Goal: Transaction & Acquisition: Obtain resource

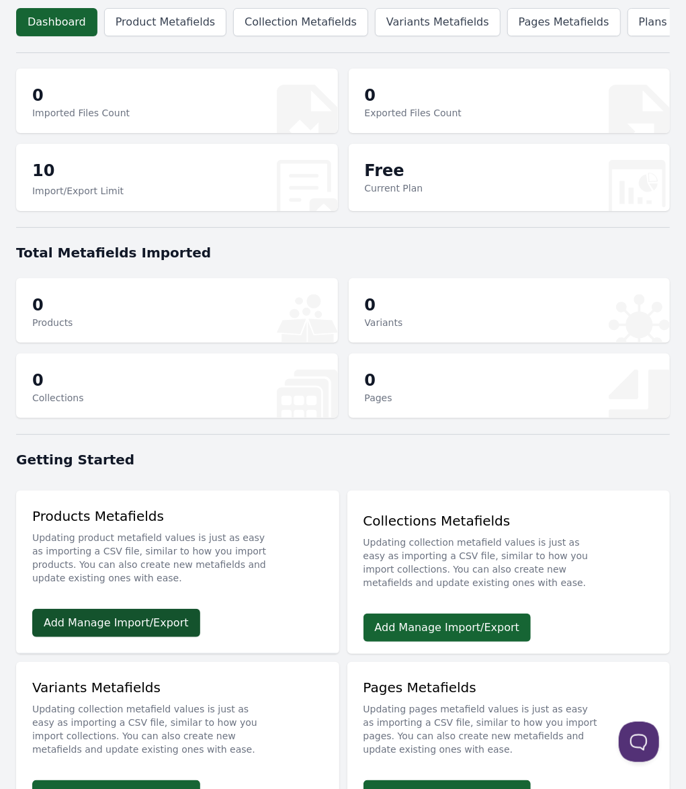
click at [81, 609] on link "Add Manage Import/Export" at bounding box center [116, 623] width 168 height 28
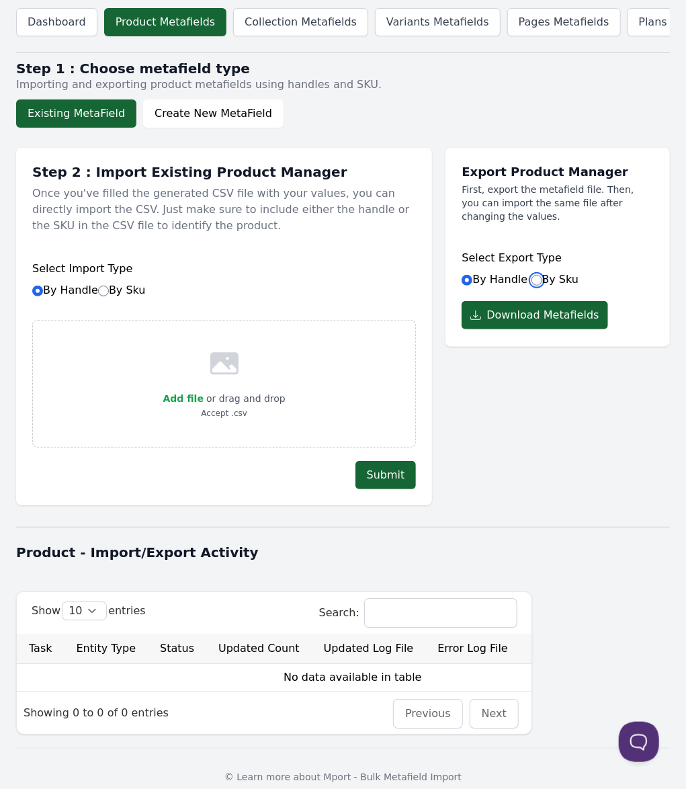
click at [535, 286] on input "By Sku" at bounding box center [537, 280] width 11 height 11
radio input "true"
click at [63, 602] on select "10 25 50 100" at bounding box center [85, 610] width 44 height 17
click at [95, 620] on select "10 25 50 100" at bounding box center [85, 610] width 44 height 17
click at [564, 329] on button "Download Metafields" at bounding box center [535, 315] width 146 height 28
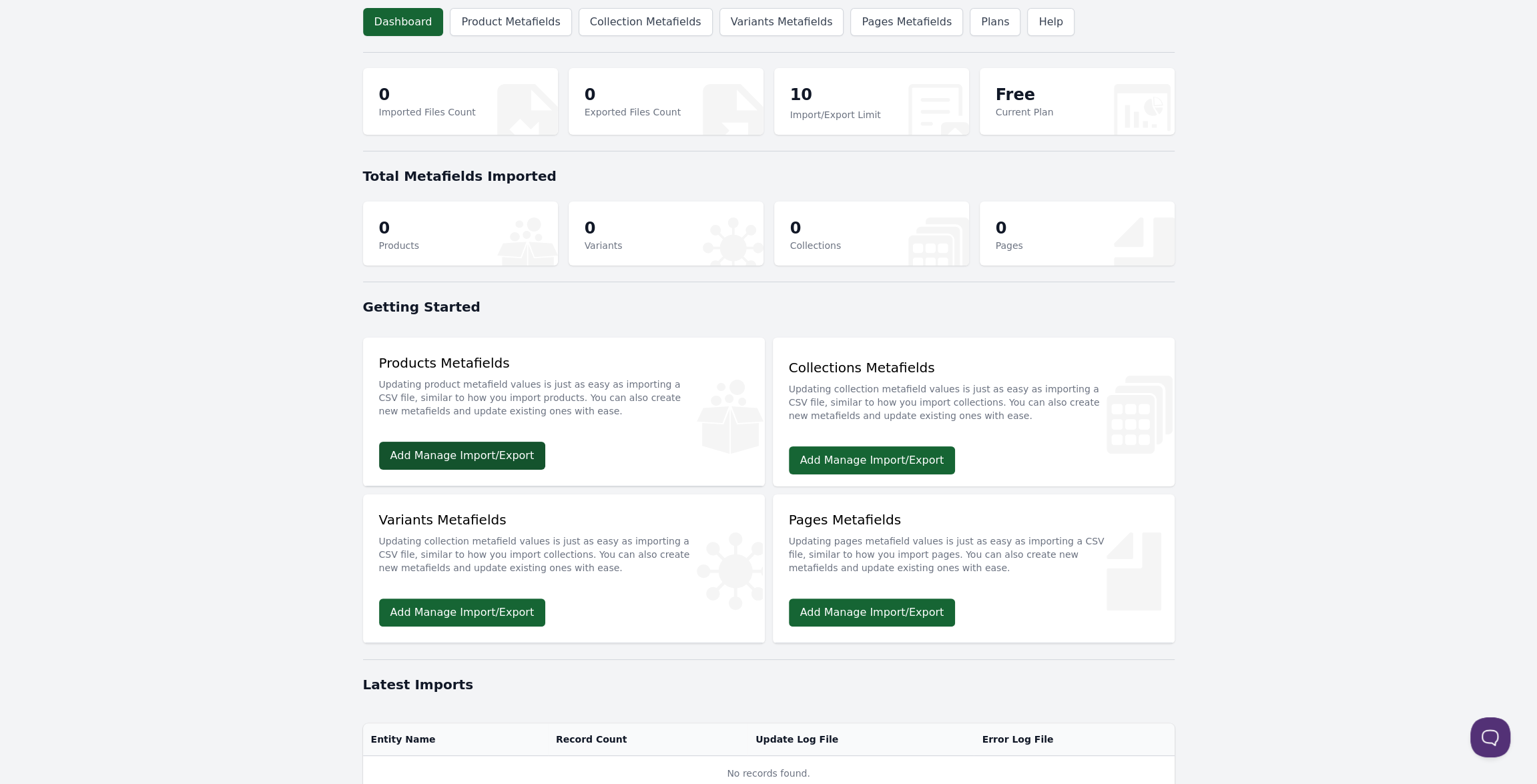
click at [480, 452] on link "Add Manage Import/Export" at bounding box center [463, 456] width 167 height 28
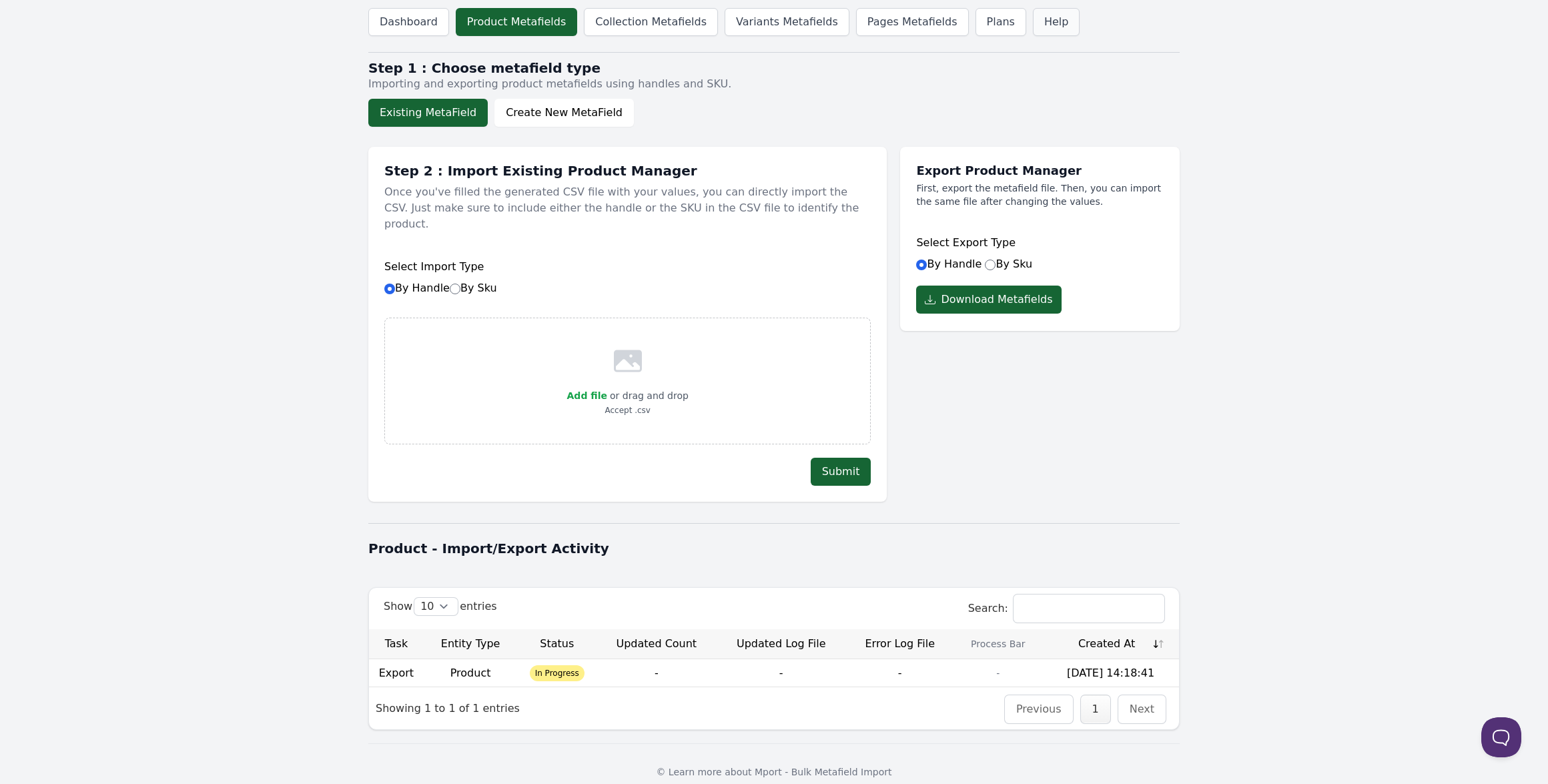
click at [1033, 18] on link "Help" at bounding box center [1055, 22] width 47 height 28
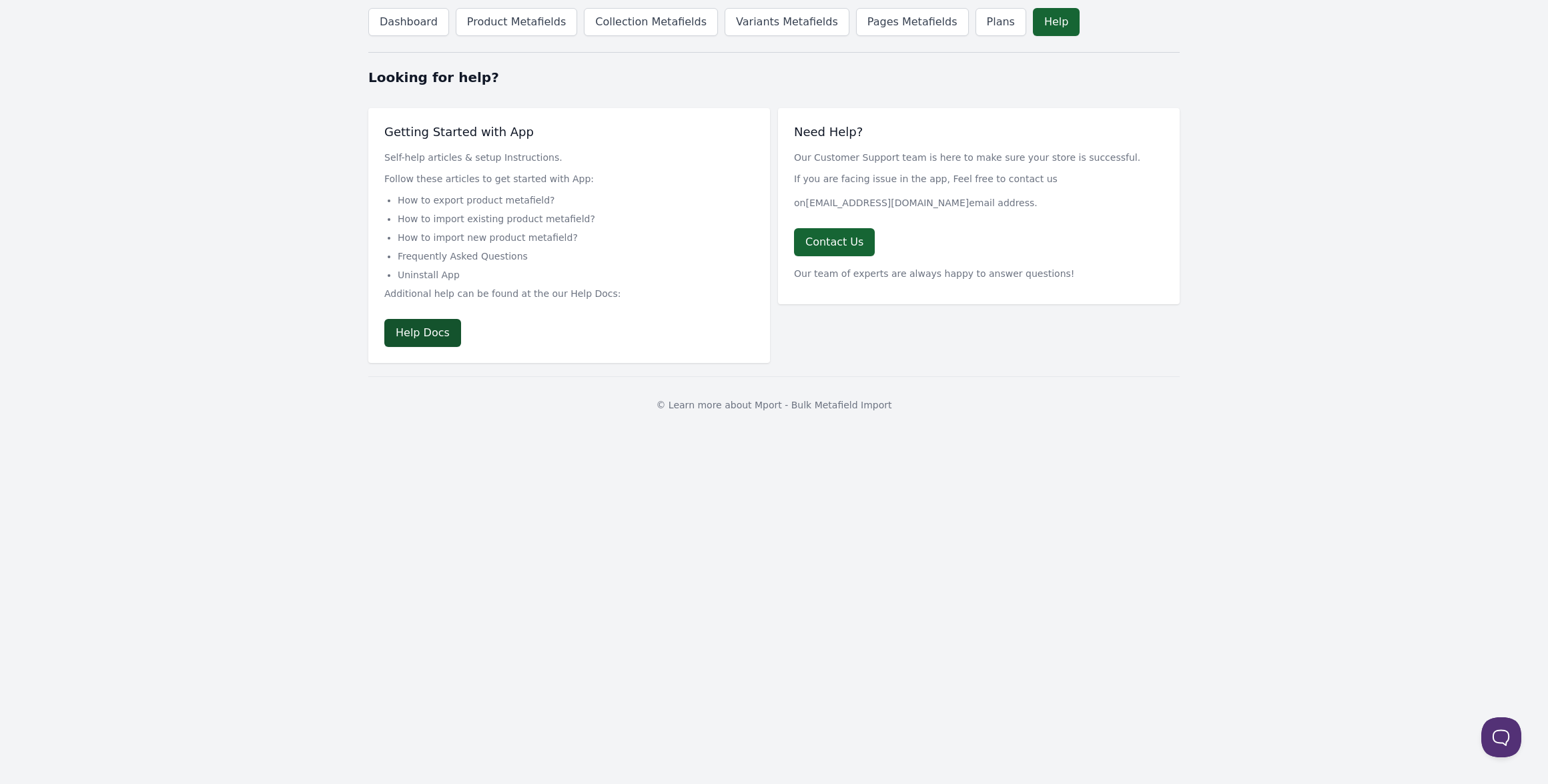
click at [407, 342] on link "Help Docs" at bounding box center [422, 332] width 76 height 28
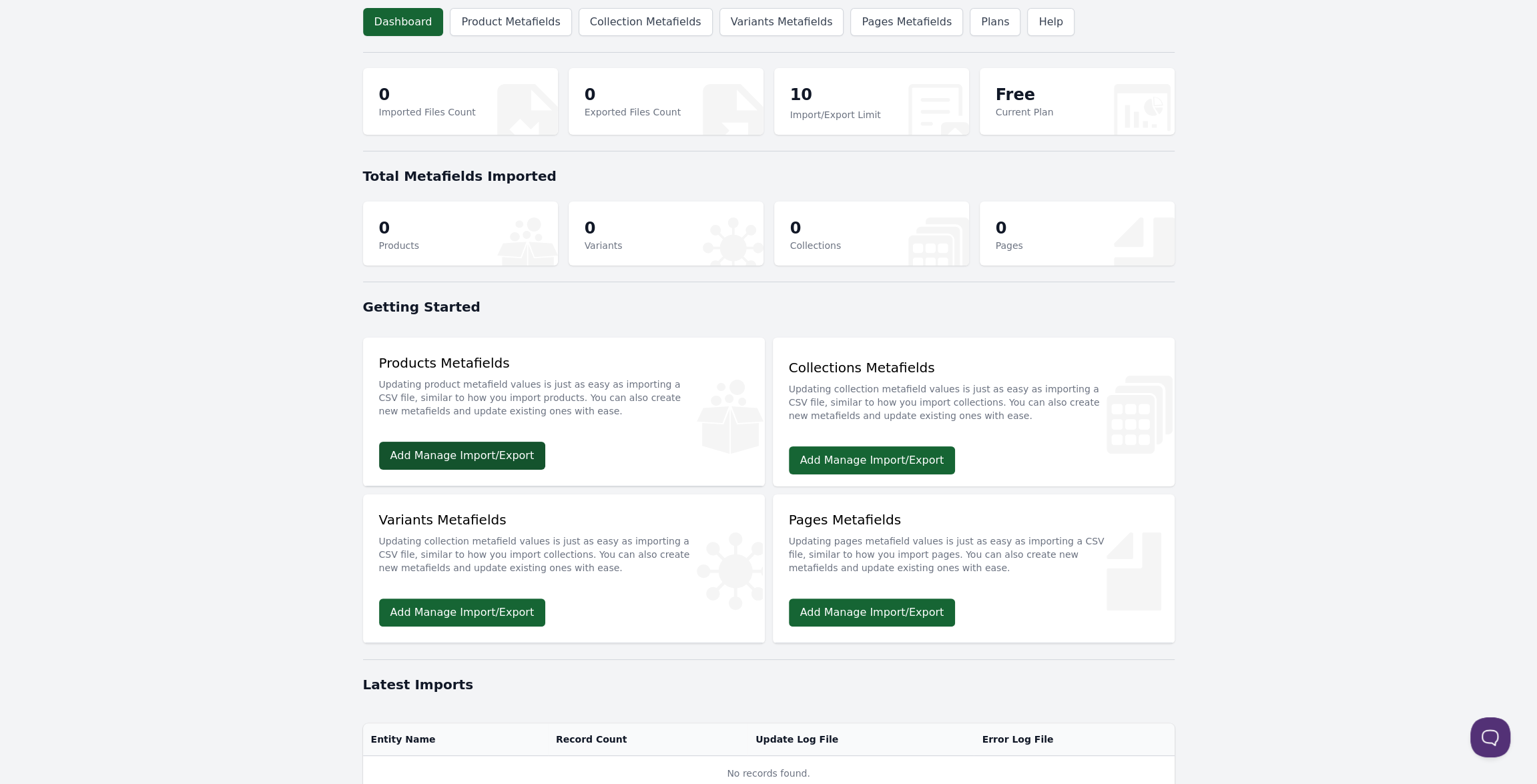
click at [426, 453] on link "Add Manage Import/Export" at bounding box center [463, 456] width 167 height 28
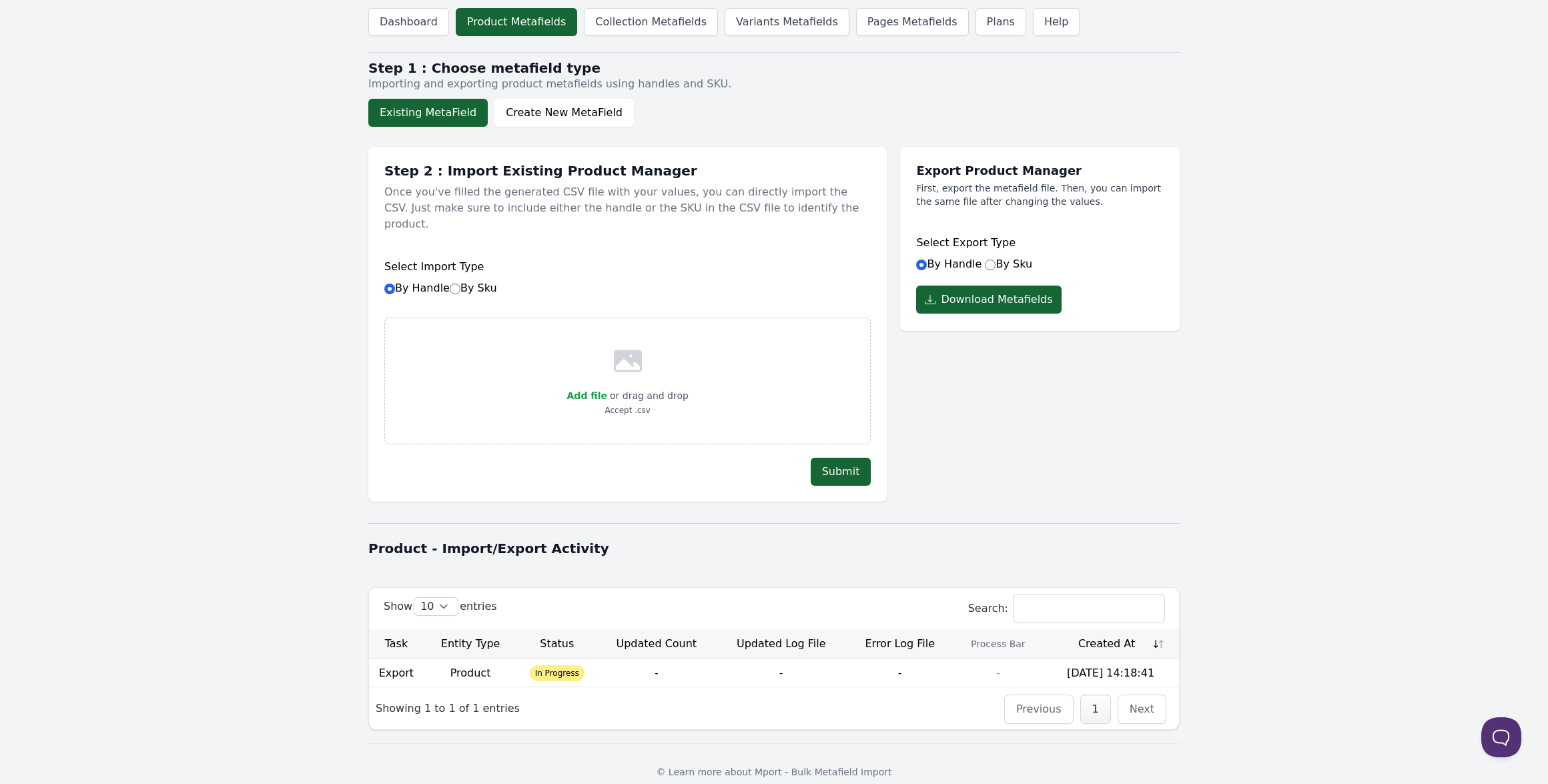
click at [414, 597] on select "10 25 50 100" at bounding box center [436, 605] width 44 height 17
click at [440, 597] on select "10 25 50 100" at bounding box center [436, 605] width 44 height 17
click at [991, 262] on label "By Sku" at bounding box center [1009, 263] width 48 height 13
click at [991, 262] on input "By Sku" at bounding box center [990, 264] width 11 height 11
radio input "true"
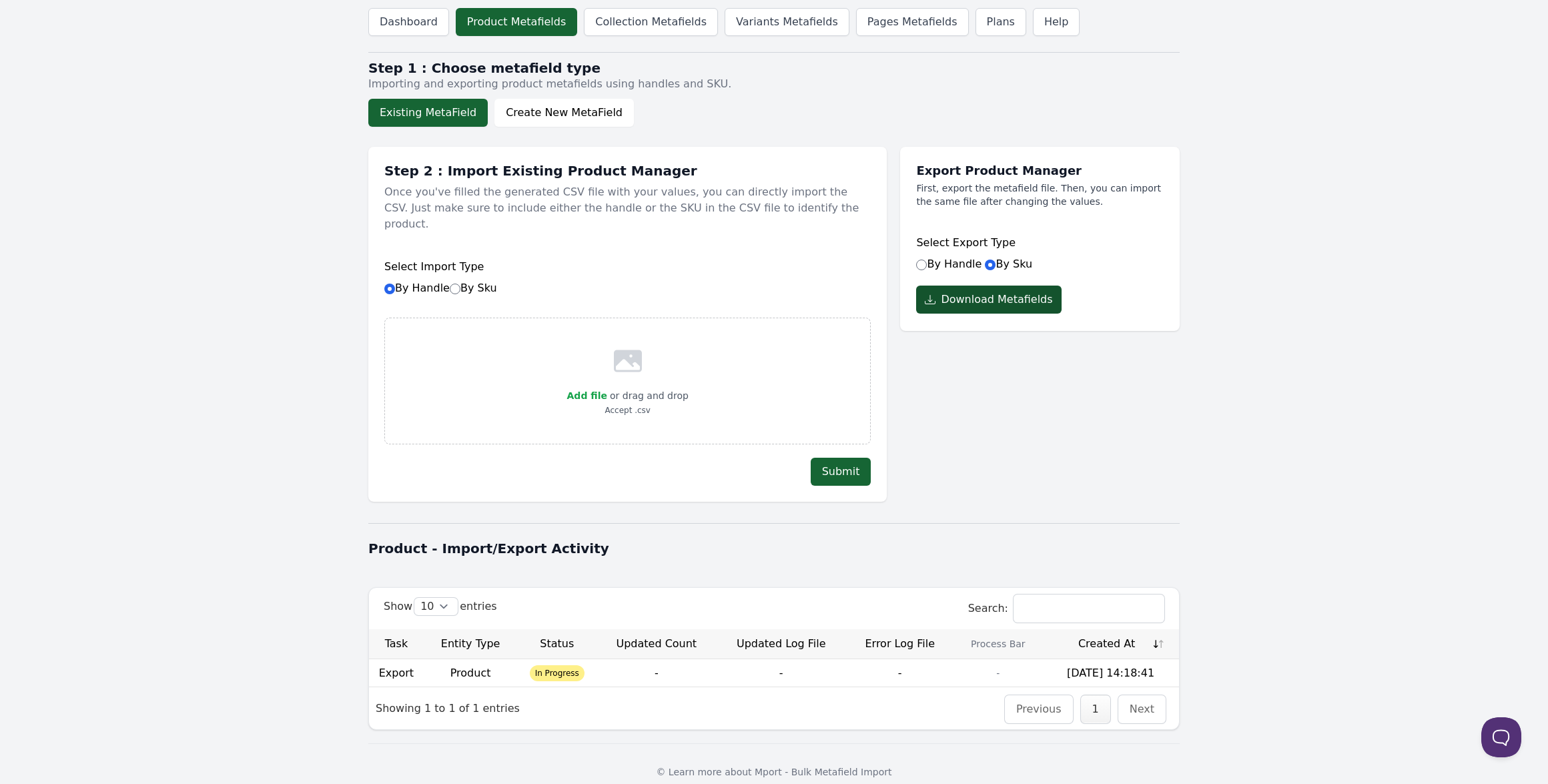
click at [1009, 301] on button "Download Metafields" at bounding box center [989, 300] width 145 height 28
